Goal: Information Seeking & Learning: Learn about a topic

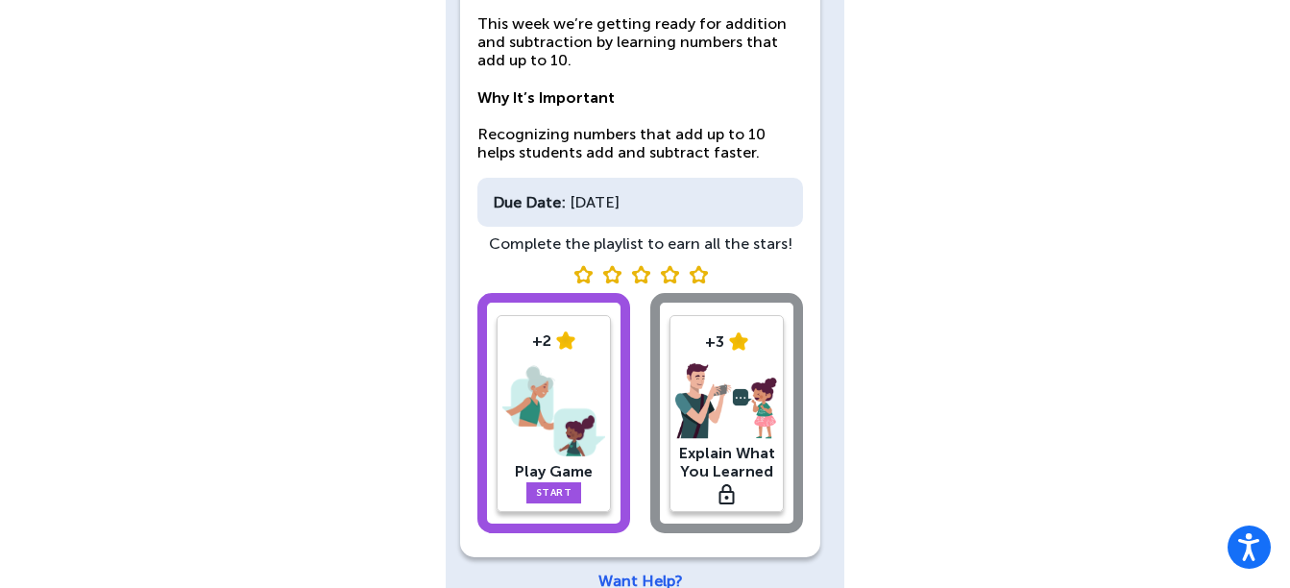
scroll to position [218, 0]
click at [560, 487] on link "Start" at bounding box center [554, 491] width 56 height 21
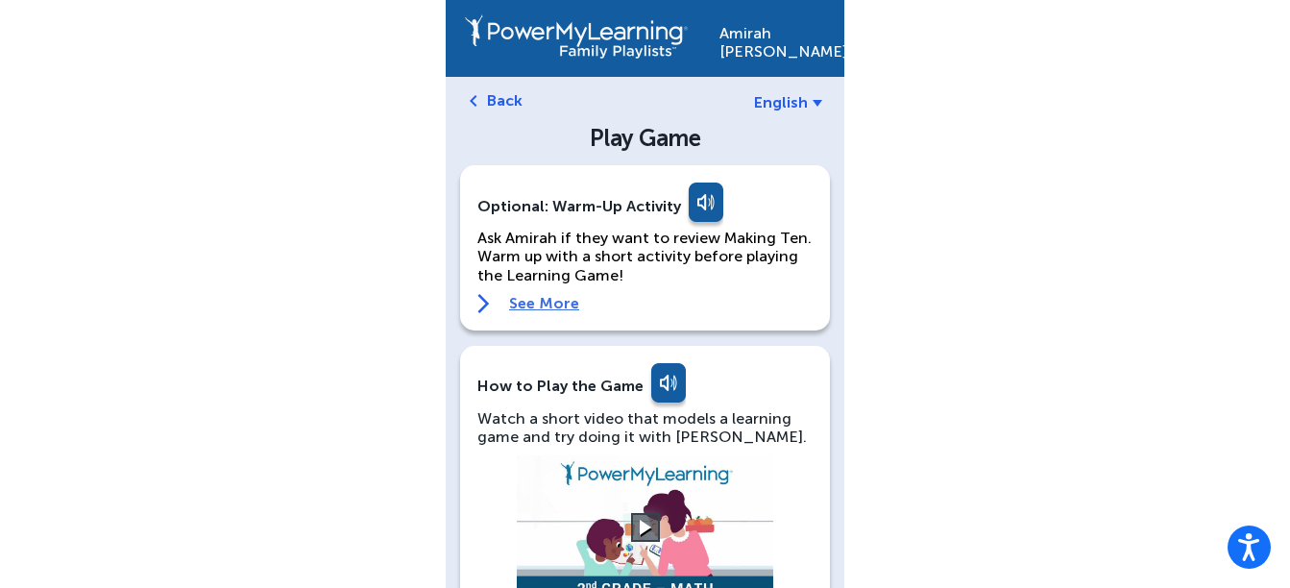
click at [554, 296] on link "See More" at bounding box center [644, 303] width 335 height 19
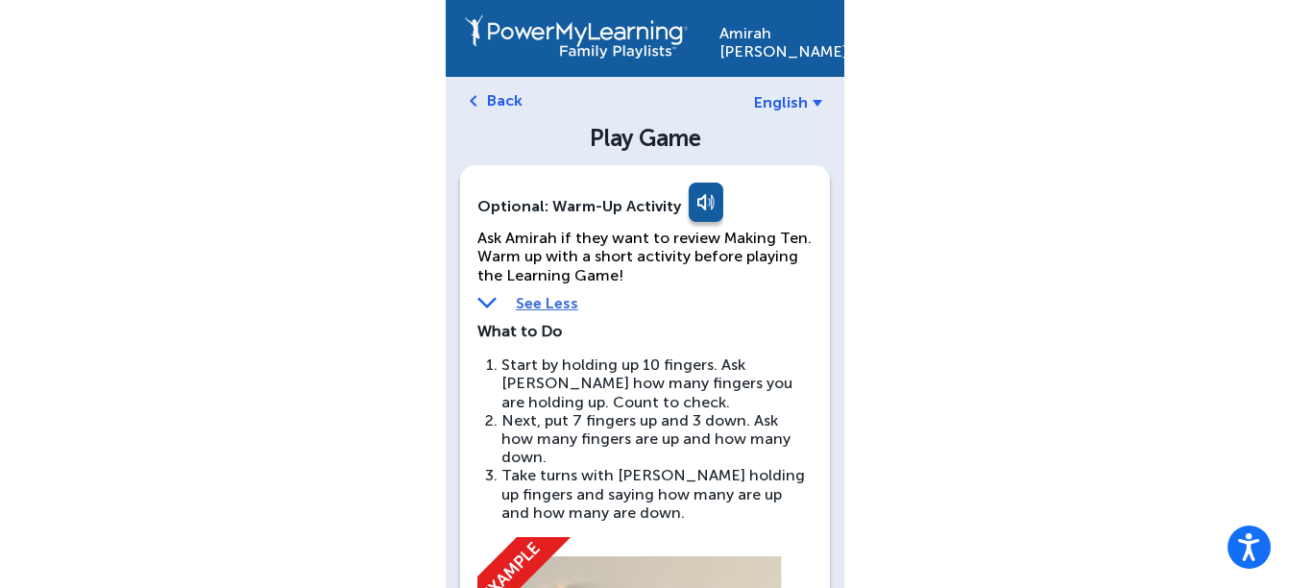
click at [550, 466] on li "Take turns with [PERSON_NAME] holding up fingers and saying how many are up and…" at bounding box center [656, 494] width 311 height 56
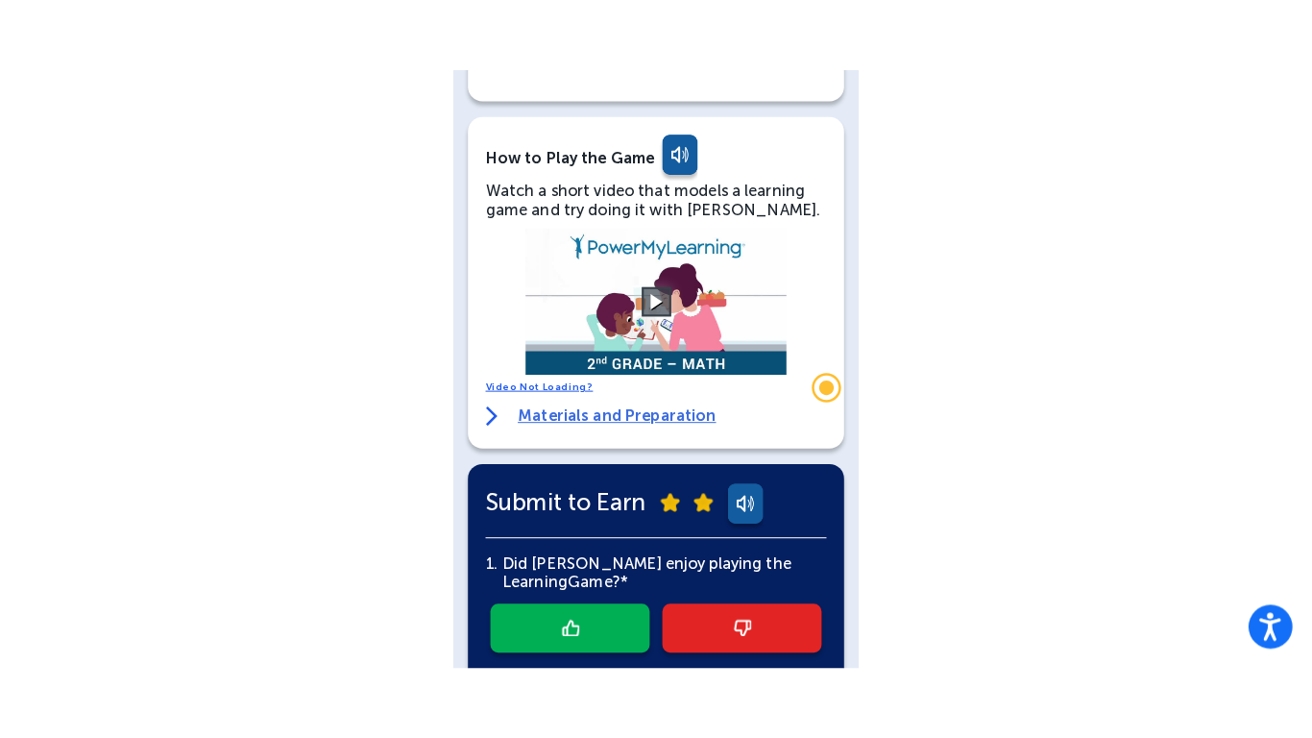
scroll to position [951, 0]
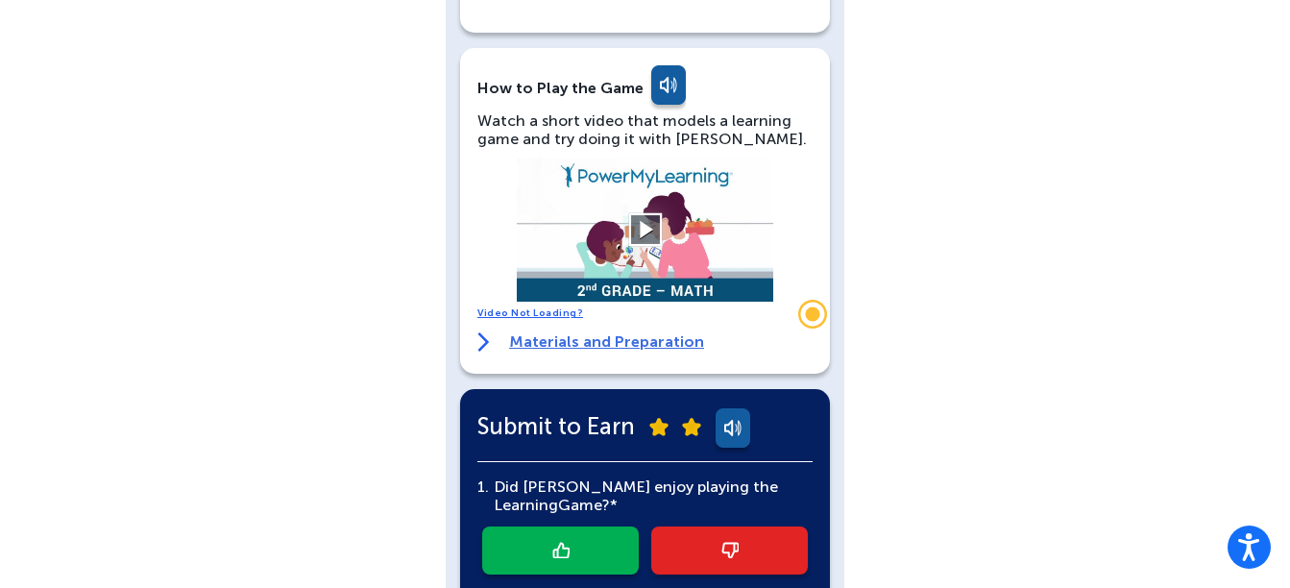
click at [651, 213] on button at bounding box center [645, 230] width 34 height 34
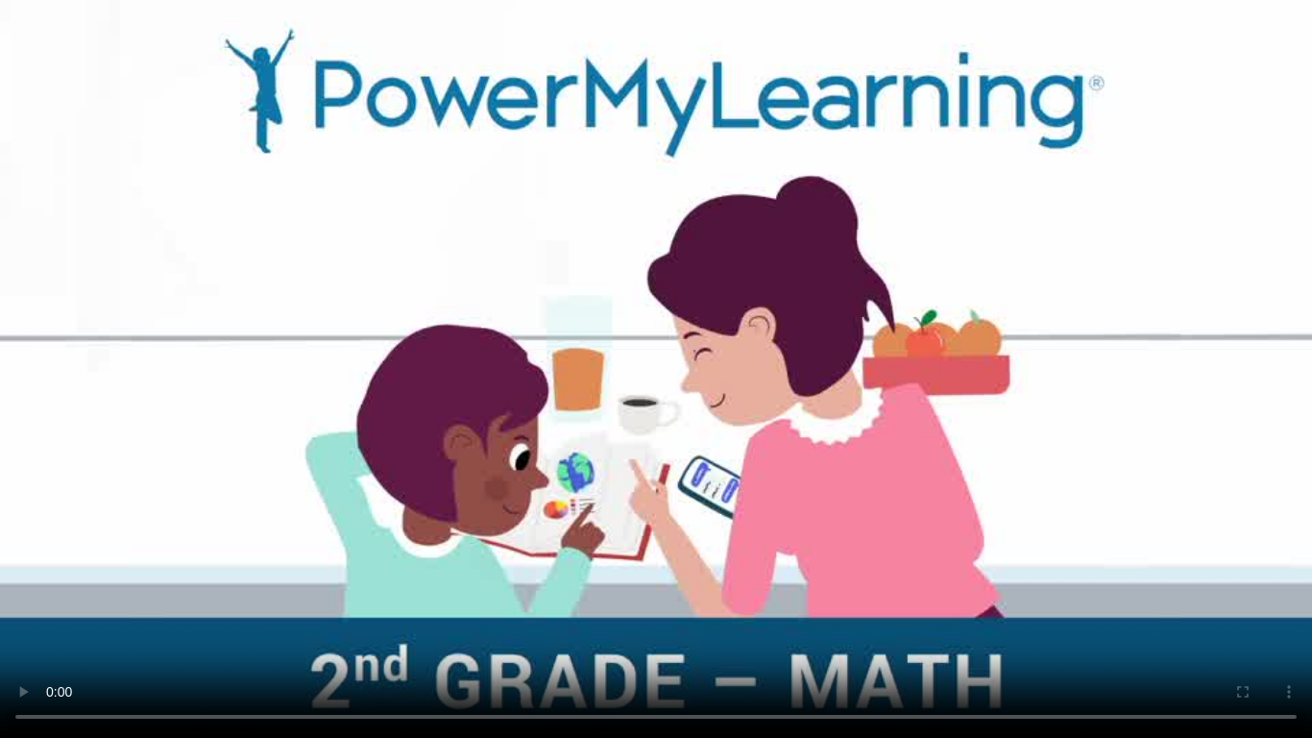
click at [865, 41] on video at bounding box center [656, 369] width 1312 height 738
click at [900, 433] on video at bounding box center [656, 369] width 1312 height 738
click at [467, 534] on video at bounding box center [656, 369] width 1312 height 738
click at [180, 587] on video at bounding box center [656, 369] width 1312 height 738
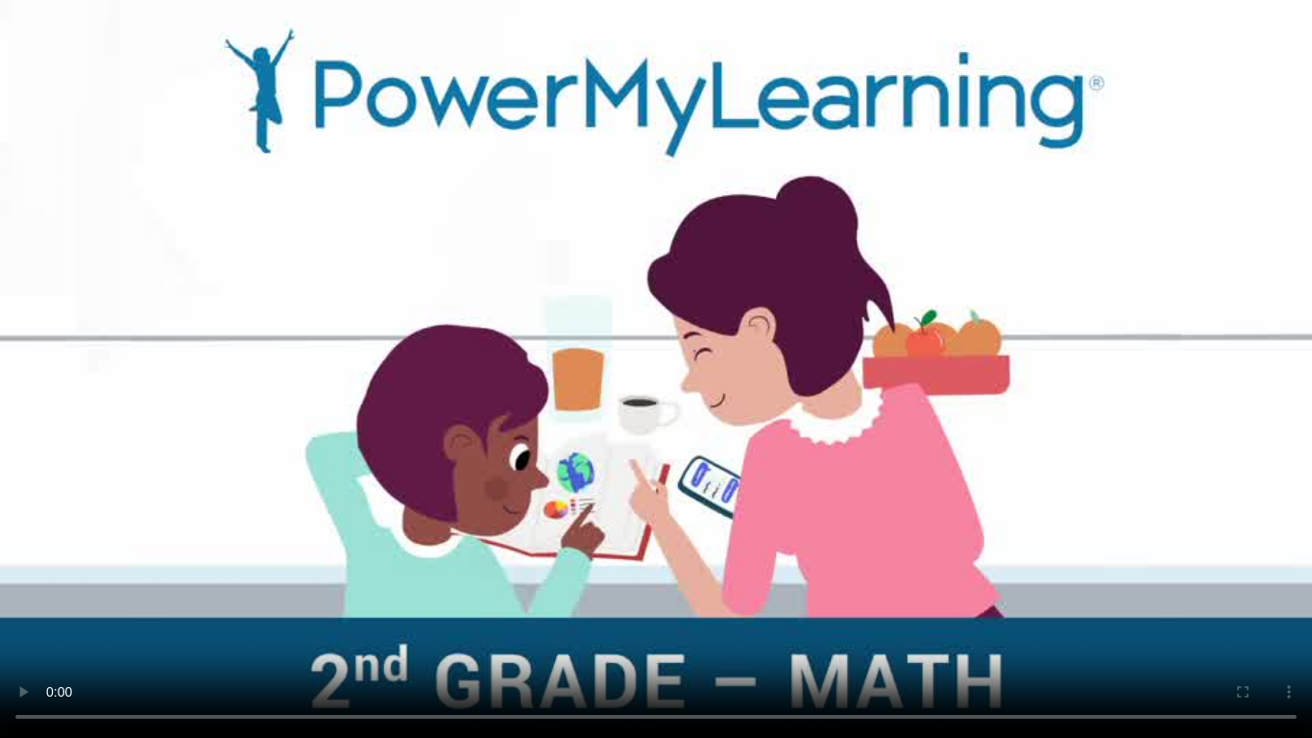
click at [765, 554] on video at bounding box center [656, 369] width 1312 height 738
click at [772, 550] on video at bounding box center [656, 369] width 1312 height 738
drag, startPoint x: 0, startPoint y: 211, endPoint x: 586, endPoint y: 122, distance: 592.8
click at [586, 122] on video at bounding box center [656, 369] width 1312 height 738
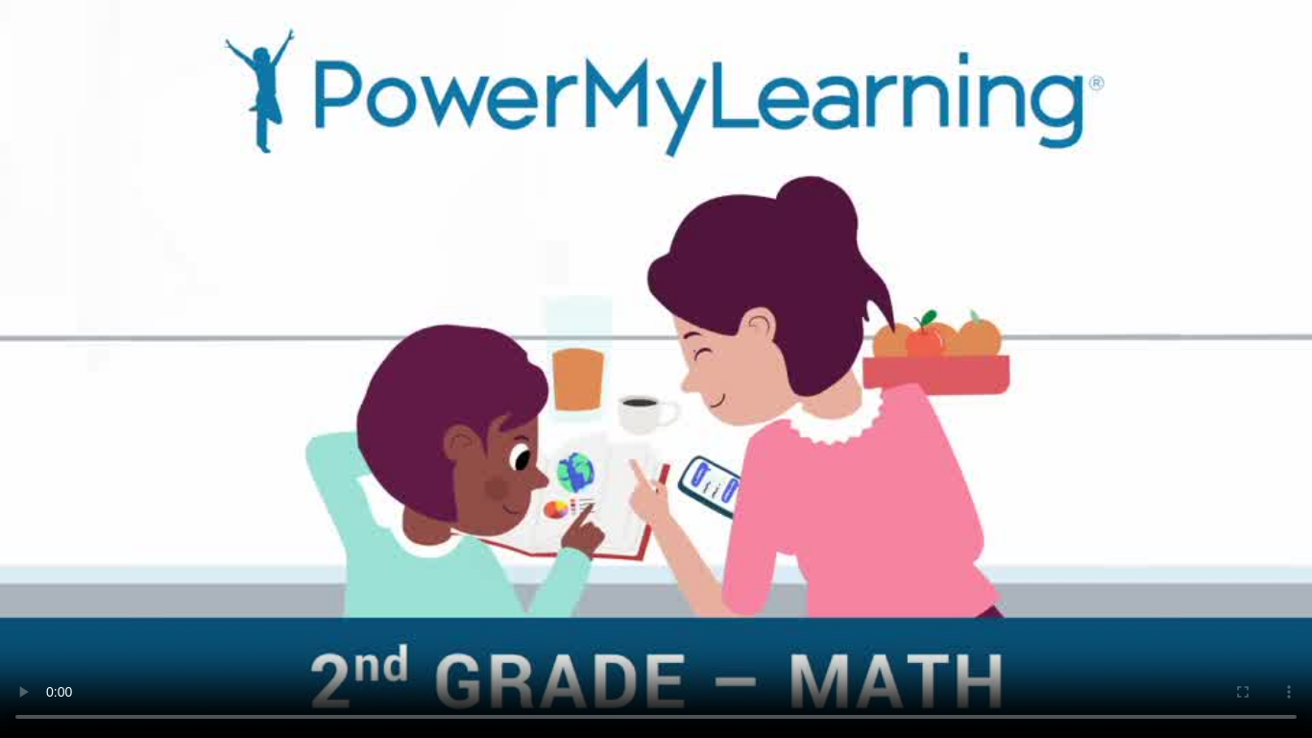
click at [586, 122] on video at bounding box center [656, 369] width 1312 height 738
